Goal: Navigation & Orientation: Find specific page/section

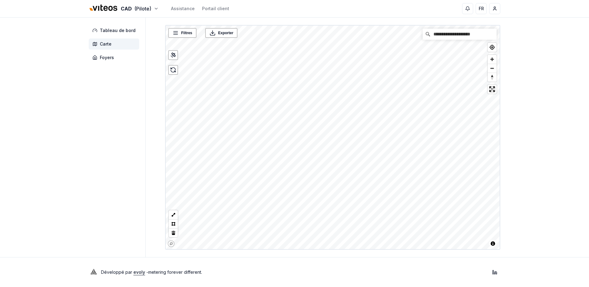
click at [133, 179] on div "**********" at bounding box center [294, 138] width 431 height 240
click at [333, 272] on div "**********" at bounding box center [294, 143] width 589 height 287
click at [109, 31] on span "Tableau de bord" at bounding box center [118, 30] width 36 height 6
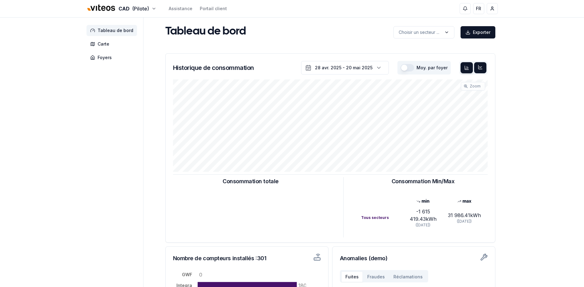
click at [479, 69] on icon at bounding box center [481, 67] width 4 height 4
click at [188, 9] on link "Assistance" at bounding box center [181, 9] width 24 height 6
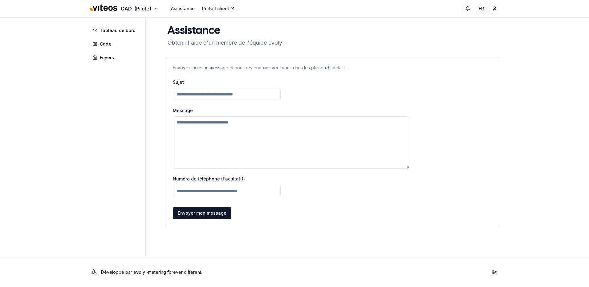
click at [210, 8] on link "Portail client" at bounding box center [218, 9] width 32 height 6
click at [134, 9] on html "CAD (Pilote) Assistance Portail client FR Umberto Visconti Tableau de bord Cart…" at bounding box center [294, 143] width 589 height 287
click at [109, 30] on link "Viteos - CAD" at bounding box center [124, 28] width 76 height 11
click at [104, 55] on span "Foyers" at bounding box center [107, 58] width 14 height 6
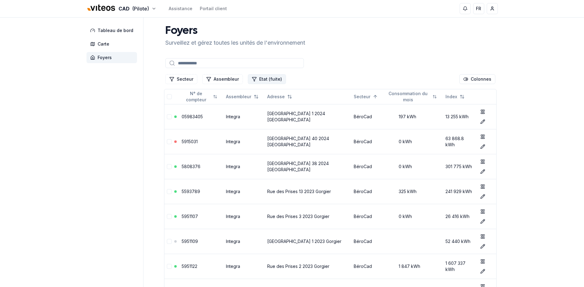
click at [266, 83] on button "Etat (fuite)" at bounding box center [267, 79] width 38 height 10
click at [271, 83] on button "Etat (fuite)" at bounding box center [267, 79] width 38 height 10
click at [133, 5] on html "CAD (Pilote) Assistance Portail client FR Umberto Visconti Tableau de bord Cart…" at bounding box center [292, 203] width 584 height 407
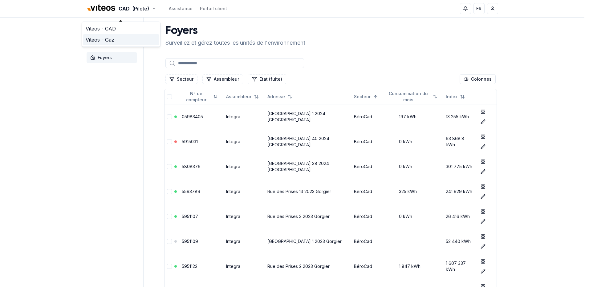
click at [114, 40] on link "Viteos - Gaz" at bounding box center [121, 39] width 76 height 11
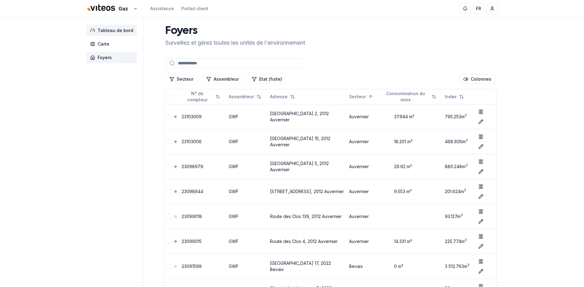
click at [121, 27] on span "Tableau de bord" at bounding box center [116, 30] width 36 height 6
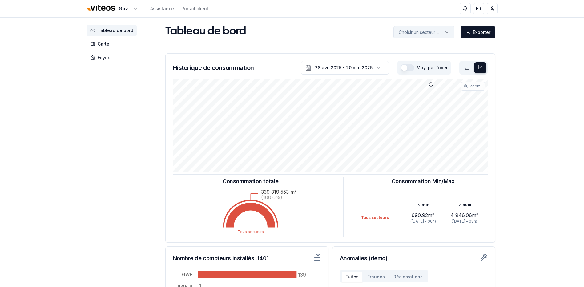
click at [407, 34] on html "Gaz Assistance Portail client FR Umberto Visconti Tableau de bord Carte Foyers …" at bounding box center [292, 191] width 584 height 382
click at [408, 34] on html "Gaz Assistance Portail client FR Umberto Visconti Tableau de bord Carte Foyers …" at bounding box center [294, 191] width 589 height 382
click at [104, 47] on span "Carte" at bounding box center [104, 44] width 12 height 6
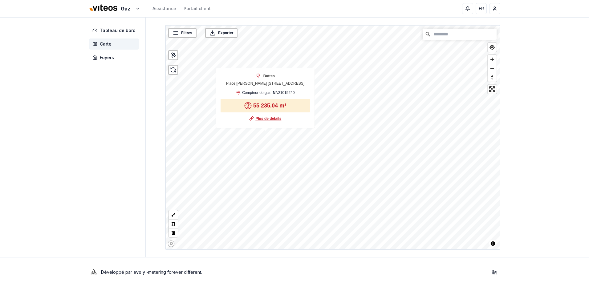
click at [277, 118] on link "Plus de détails" at bounding box center [268, 118] width 26 height 6
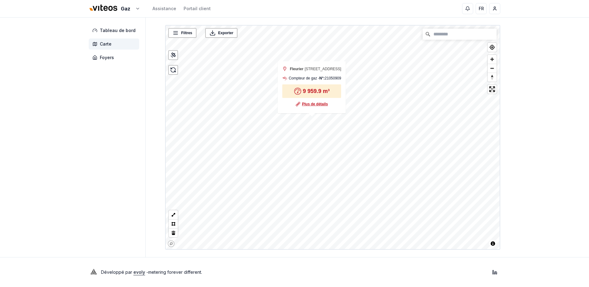
click at [312, 107] on link "Plus de détails" at bounding box center [315, 104] width 26 height 6
click at [522, 106] on div "Gaz Assistance Portail client FR Umberto Visconti Tableau de bord Carte Foyers …" at bounding box center [294, 143] width 589 height 287
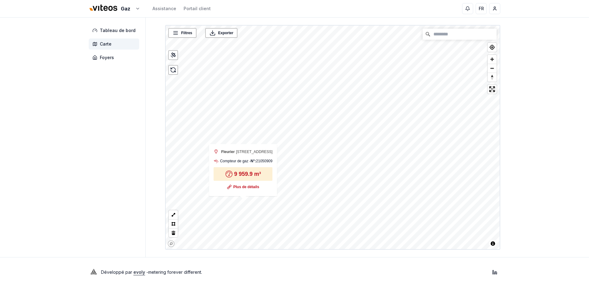
drag, startPoint x: 531, startPoint y: 103, endPoint x: 516, endPoint y: 134, distance: 34.7
click at [516, 134] on div "Gaz Assistance Portail client FR Umberto Visconti Tableau de bord Carte Foyers …" at bounding box center [294, 143] width 589 height 287
click at [99, 59] on span "Foyers" at bounding box center [114, 57] width 51 height 11
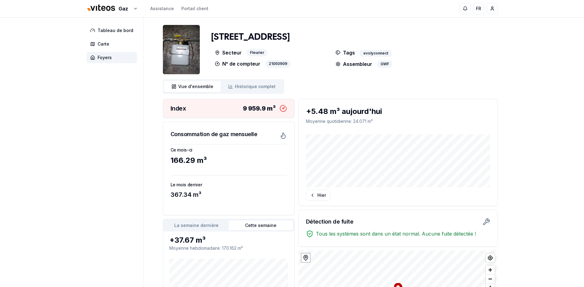
click at [194, 58] on img at bounding box center [181, 49] width 37 height 49
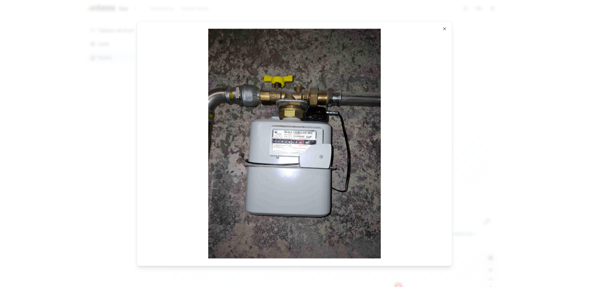
click at [441, 28] on div "Ouvrir en taille réelle Close" at bounding box center [294, 143] width 315 height 245
click at [445, 30] on icon "button" at bounding box center [444, 28] width 5 height 5
